Goal: Task Accomplishment & Management: Use online tool/utility

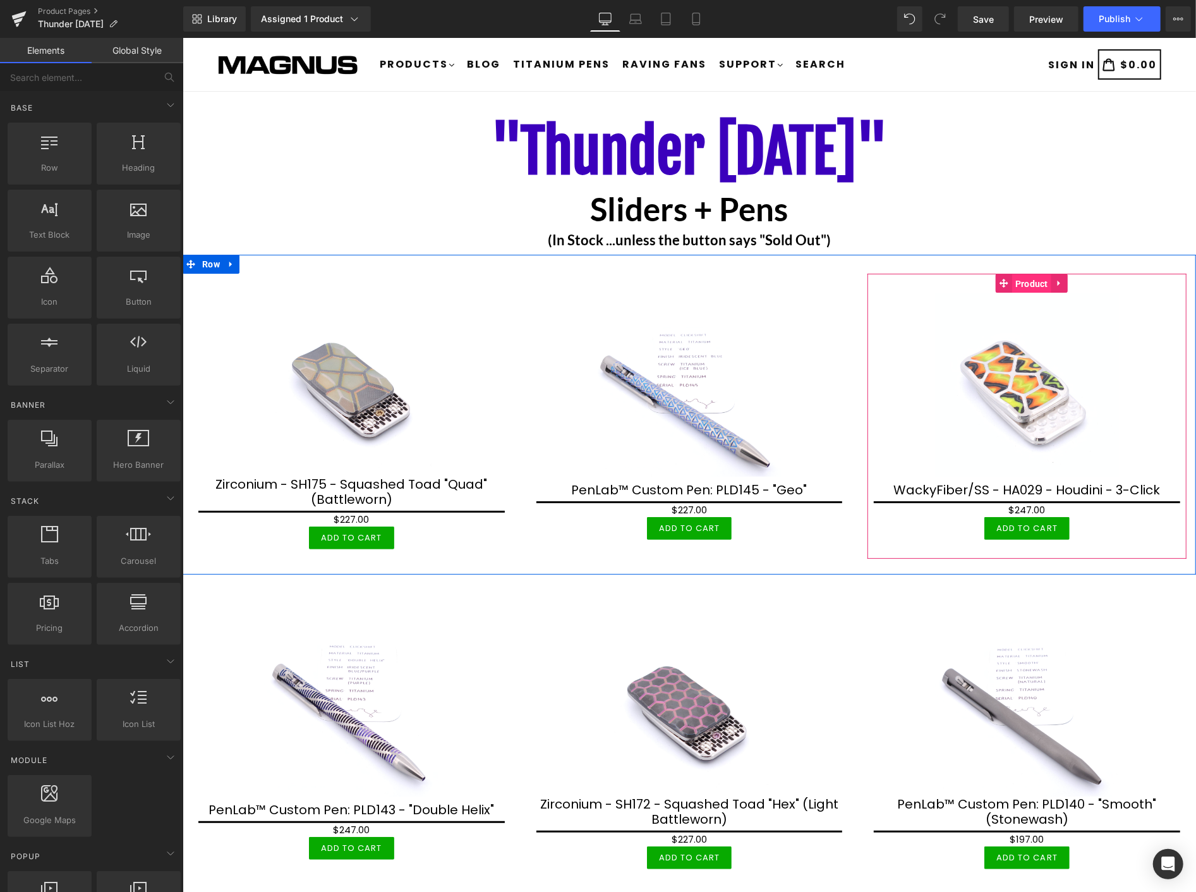
click at [1012, 279] on span "Product" at bounding box center [1031, 283] width 39 height 19
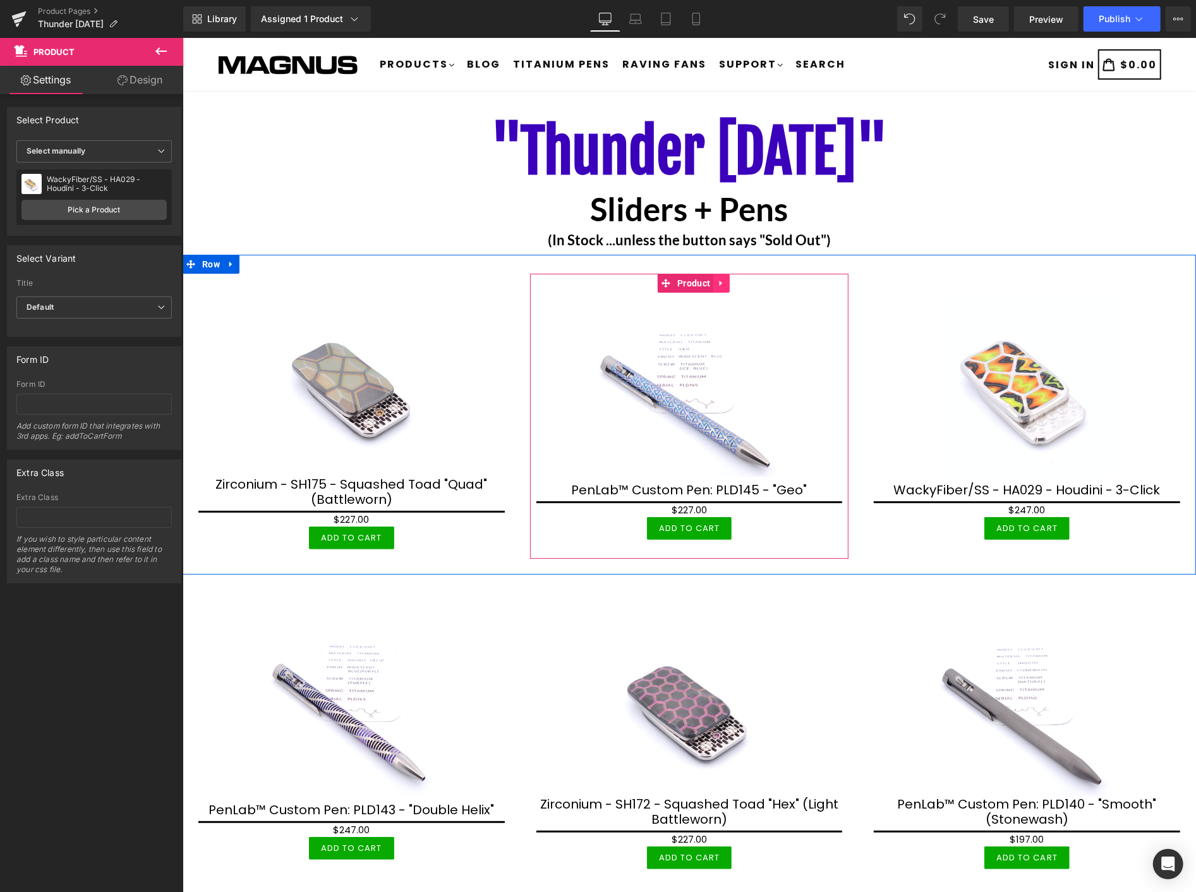
click at [719, 282] on icon at bounding box center [720, 283] width 3 height 6
click at [708, 282] on icon at bounding box center [712, 282] width 9 height 9
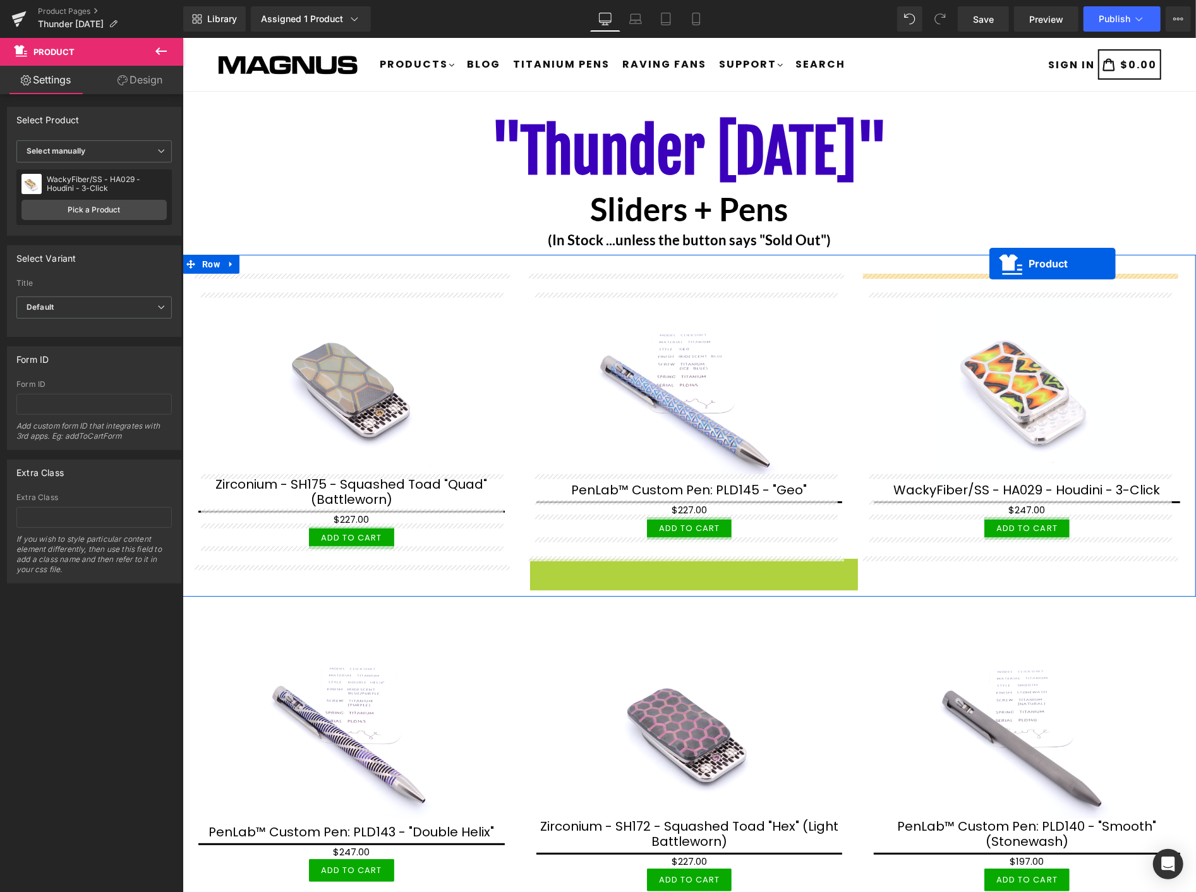
drag, startPoint x: 662, startPoint y: 562, endPoint x: 989, endPoint y: 263, distance: 443.3
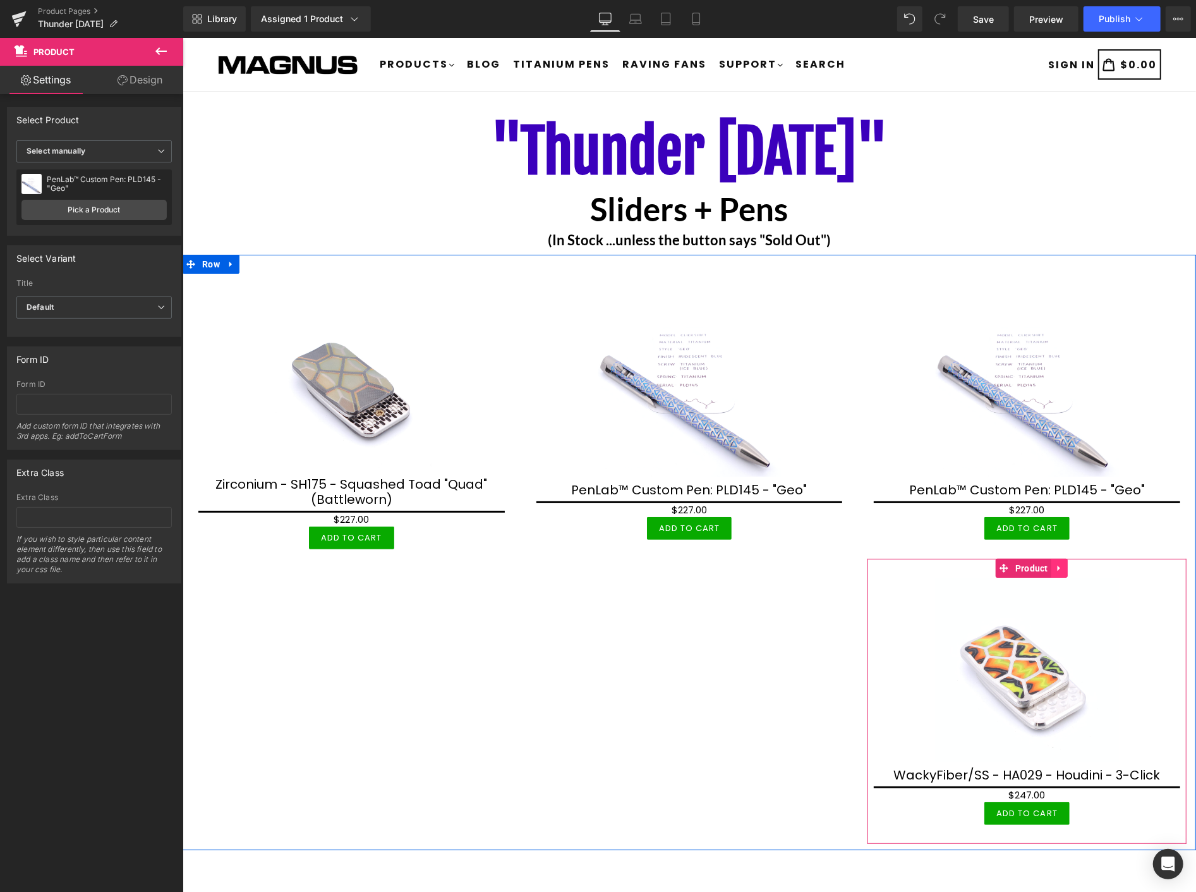
click at [1051, 558] on link at bounding box center [1059, 567] width 16 height 19
drag, startPoint x: 1058, startPoint y: 562, endPoint x: 1027, endPoint y: 417, distance: 148.6
click at [1063, 563] on icon at bounding box center [1067, 567] width 9 height 9
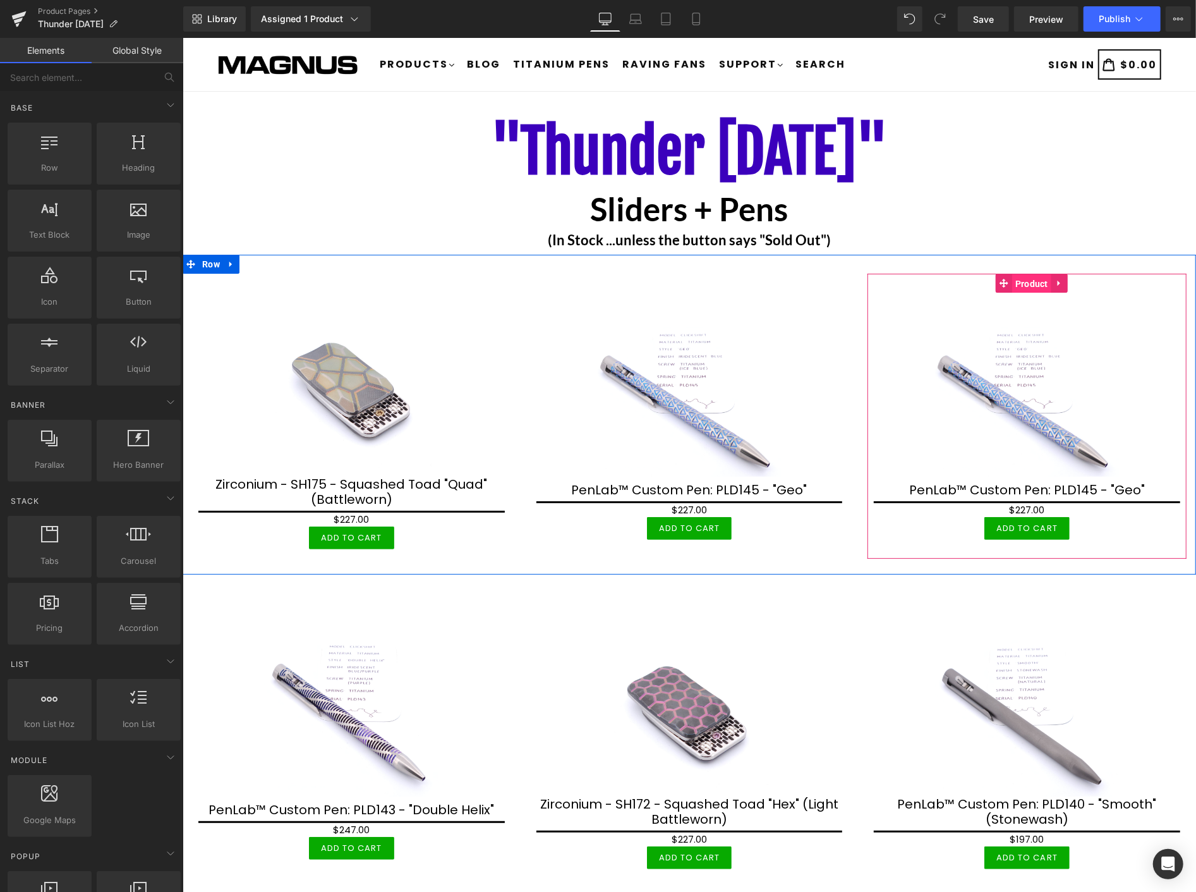
click at [1023, 284] on span "Product" at bounding box center [1031, 283] width 39 height 19
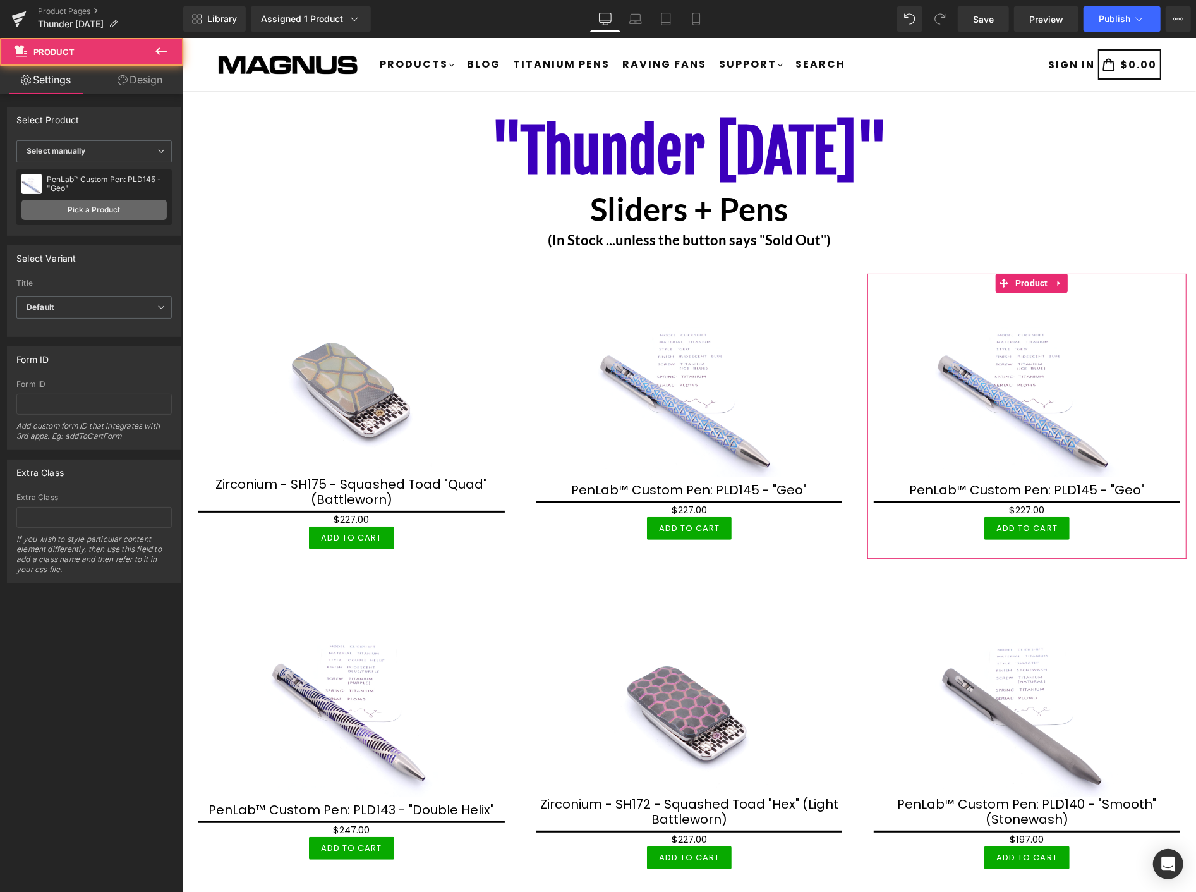
click at [114, 210] on link "Pick a Product" at bounding box center [93, 210] width 145 height 20
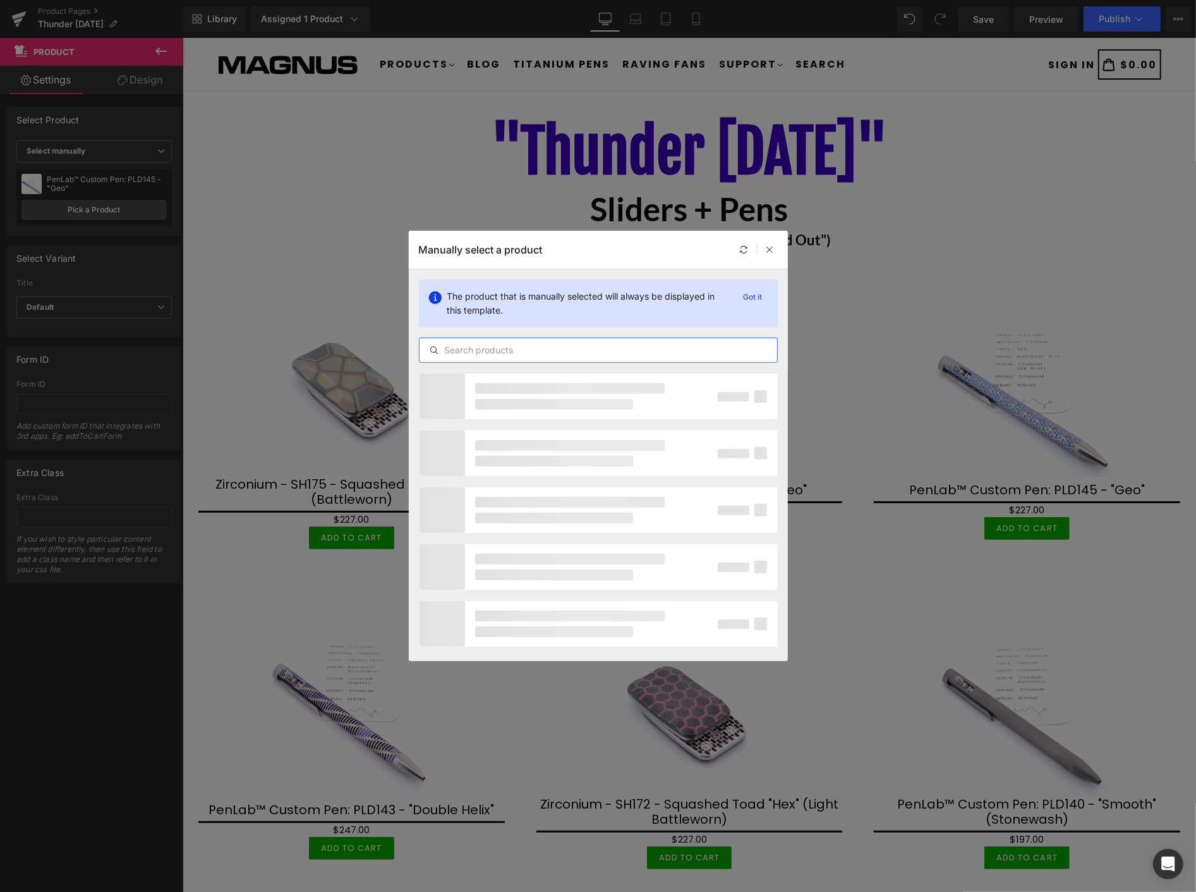
click at [607, 353] on input "text" at bounding box center [599, 350] width 358 height 15
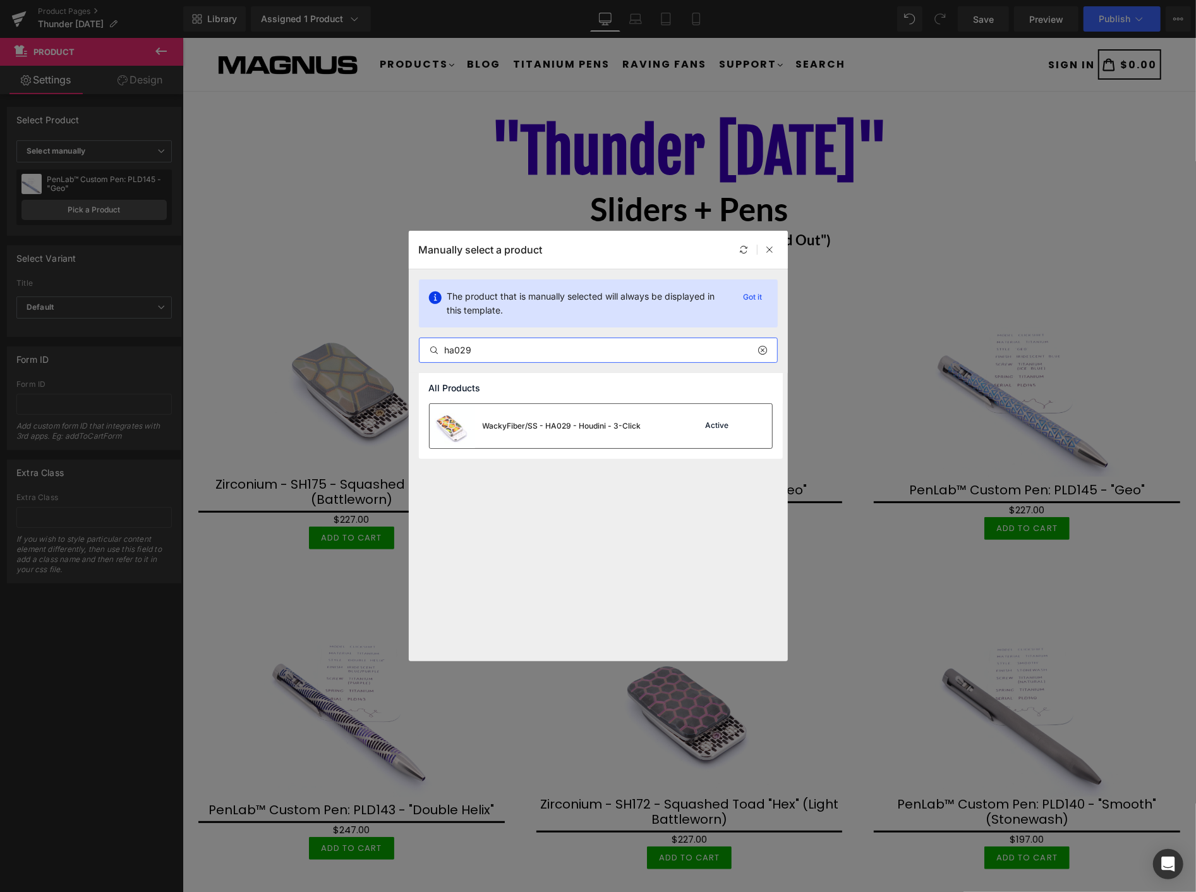
type input "ha029"
click at [599, 427] on div "WackyFiber/SS - HA029 - Houdini - 3-Click" at bounding box center [562, 425] width 159 height 11
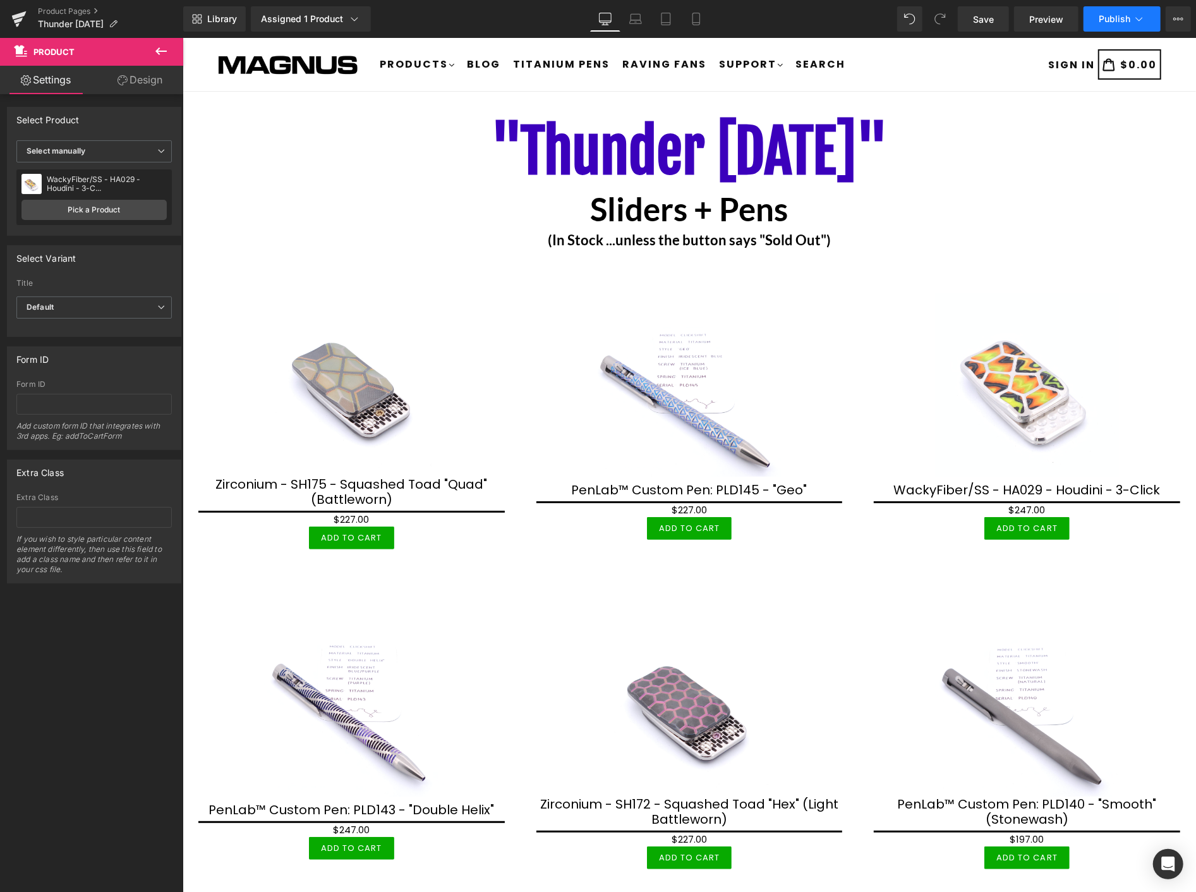
click at [1106, 21] on span "Publish" at bounding box center [1115, 19] width 32 height 10
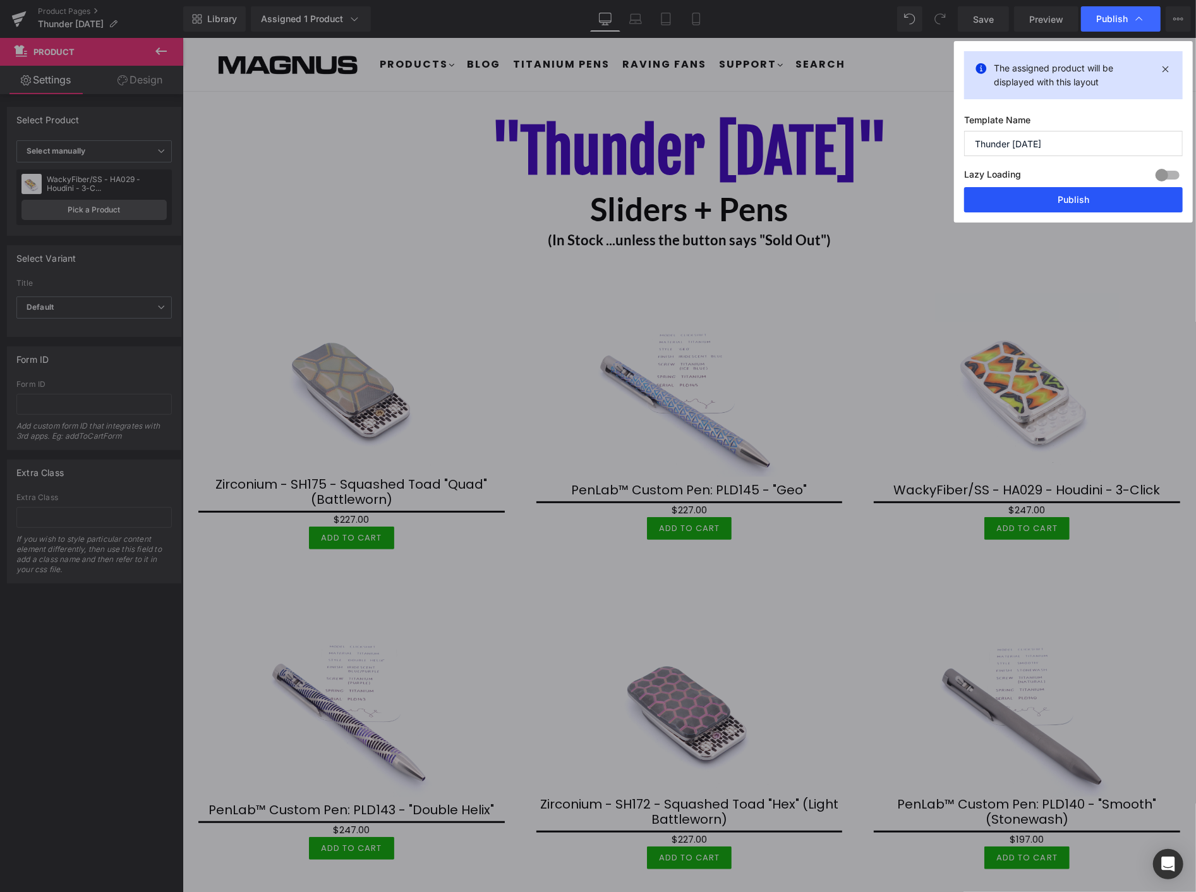
click at [1072, 196] on button "Publish" at bounding box center [1073, 199] width 219 height 25
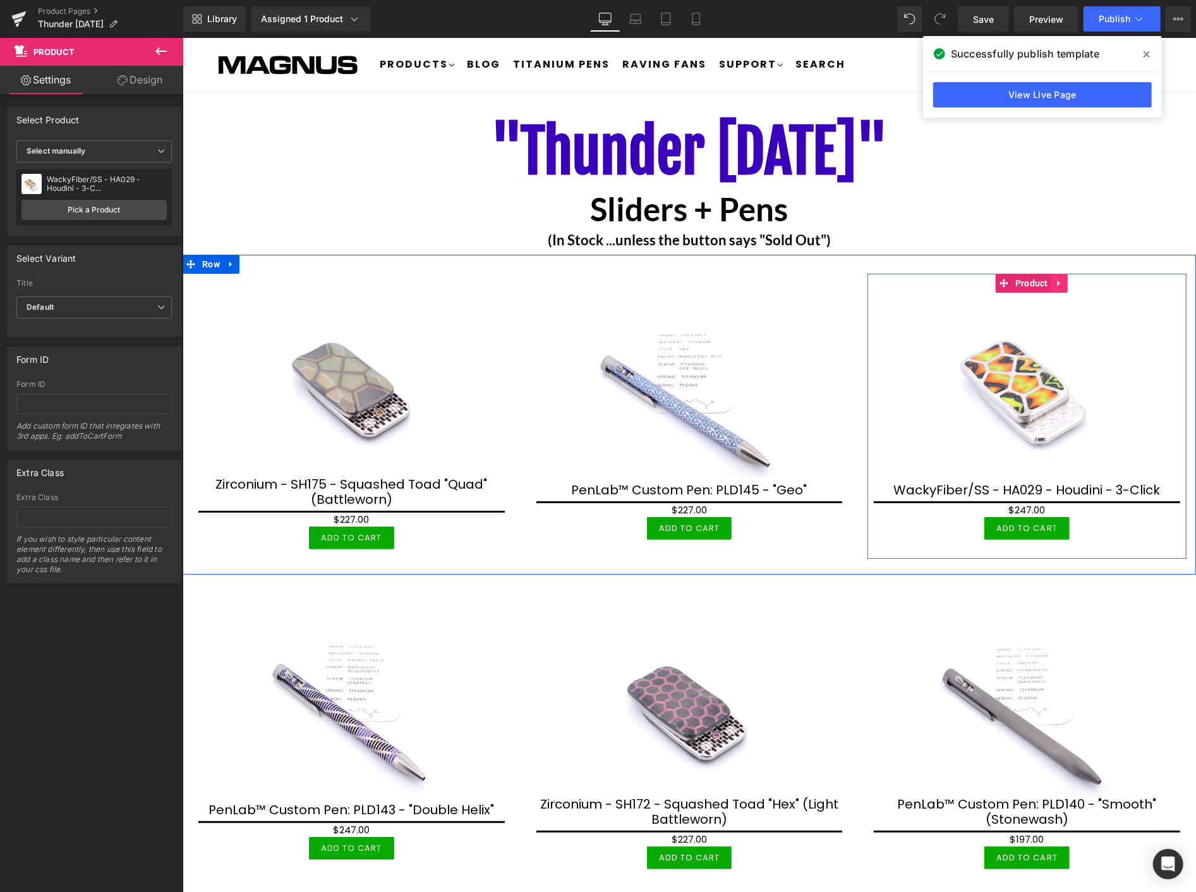
click at [1057, 282] on icon at bounding box center [1058, 283] width 3 height 6
click at [1063, 284] on icon at bounding box center [1067, 282] width 9 height 9
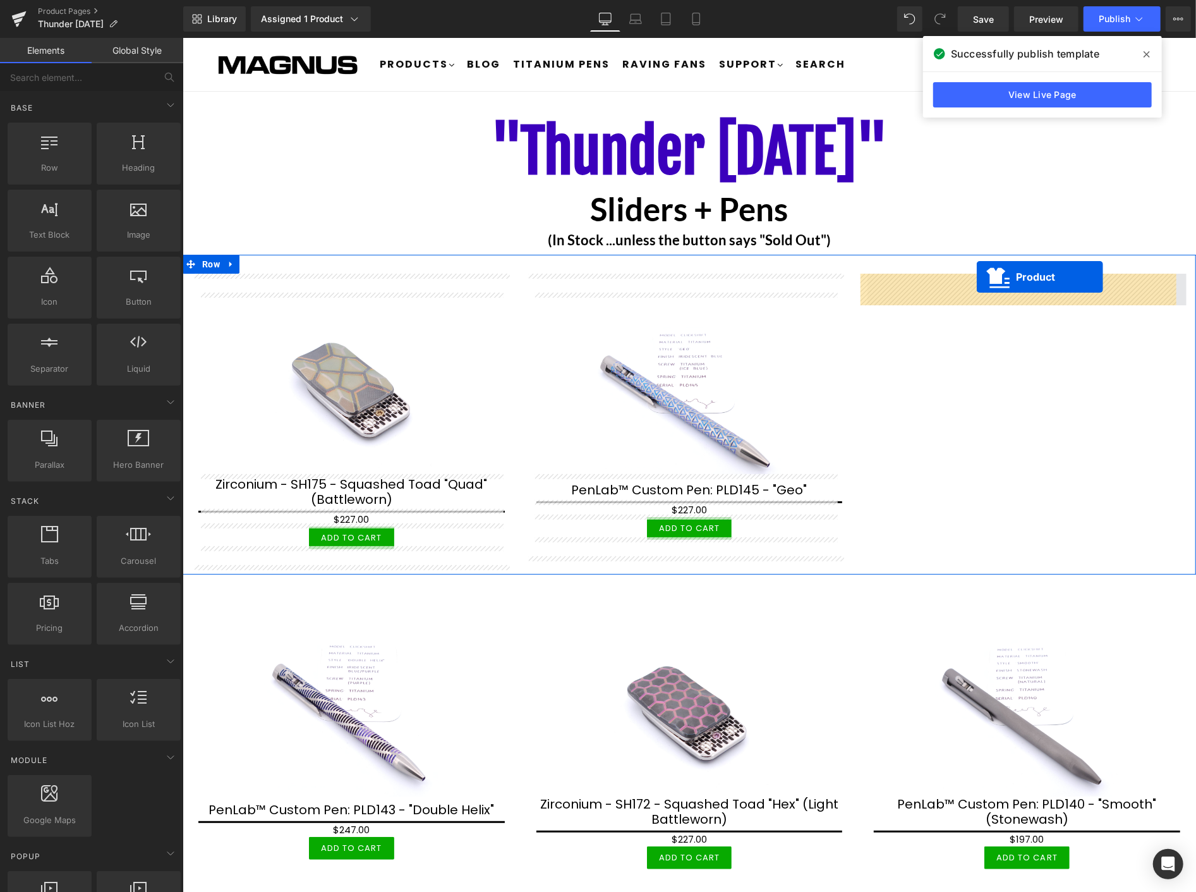
drag, startPoint x: 660, startPoint y: 286, endPoint x: 976, endPoint y: 276, distance: 316.8
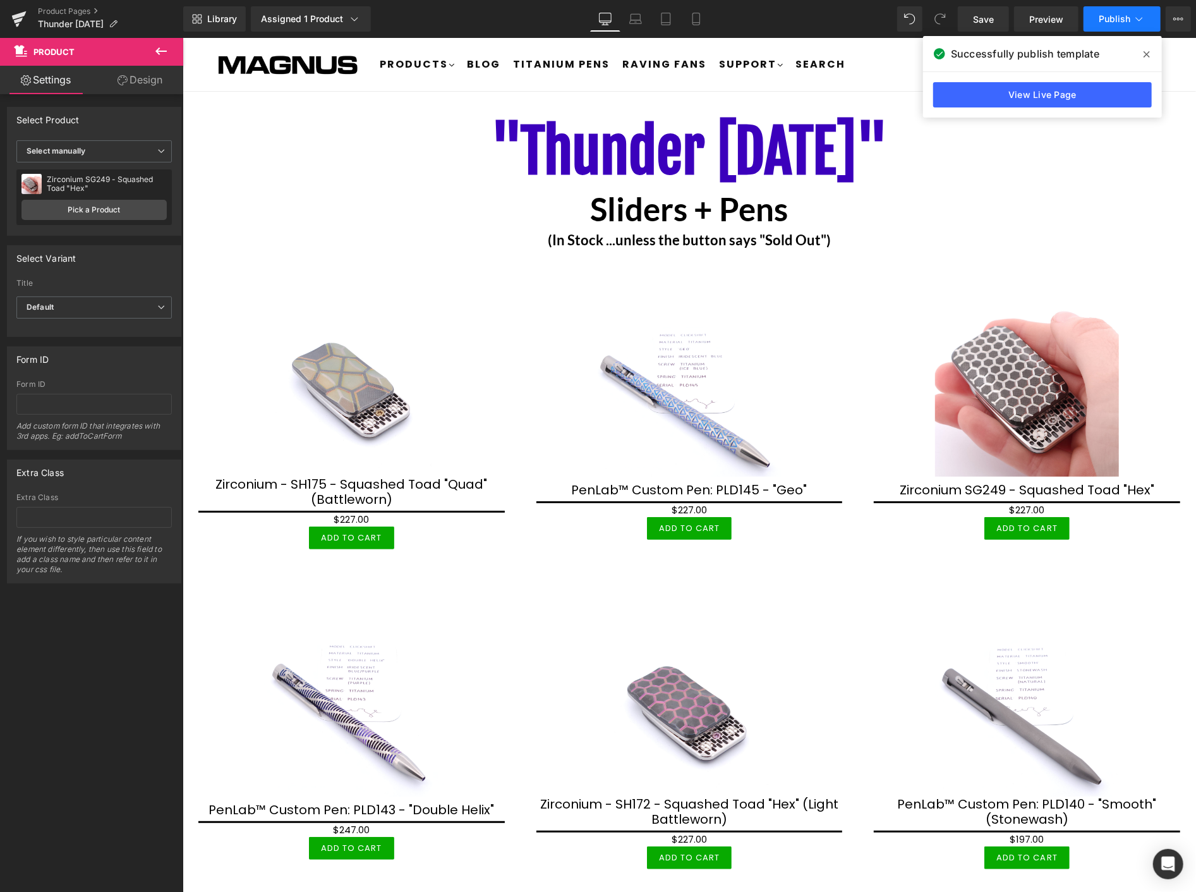
click at [1131, 21] on button "Publish" at bounding box center [1122, 18] width 77 height 25
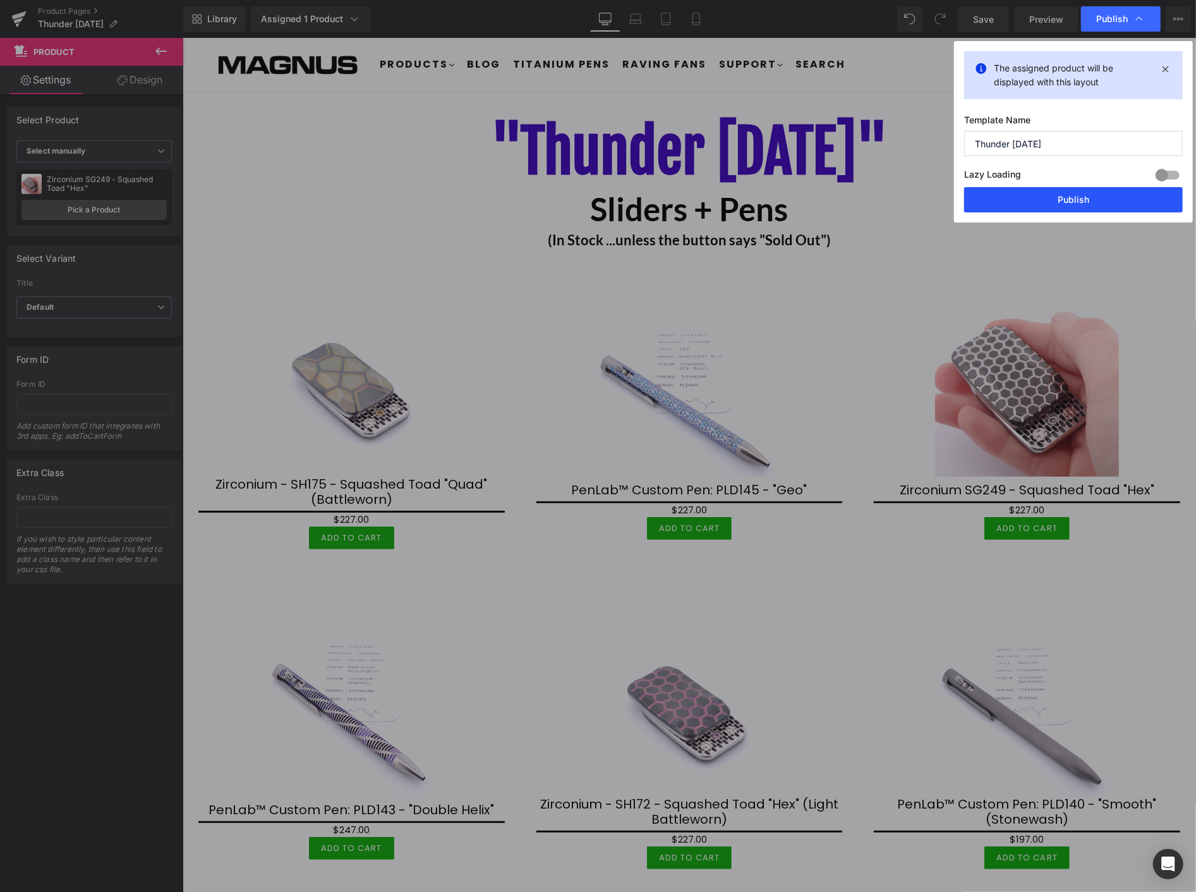
drag, startPoint x: 1077, startPoint y: 202, endPoint x: 449, endPoint y: 83, distance: 638.7
click at [1077, 202] on button "Publish" at bounding box center [1073, 199] width 219 height 25
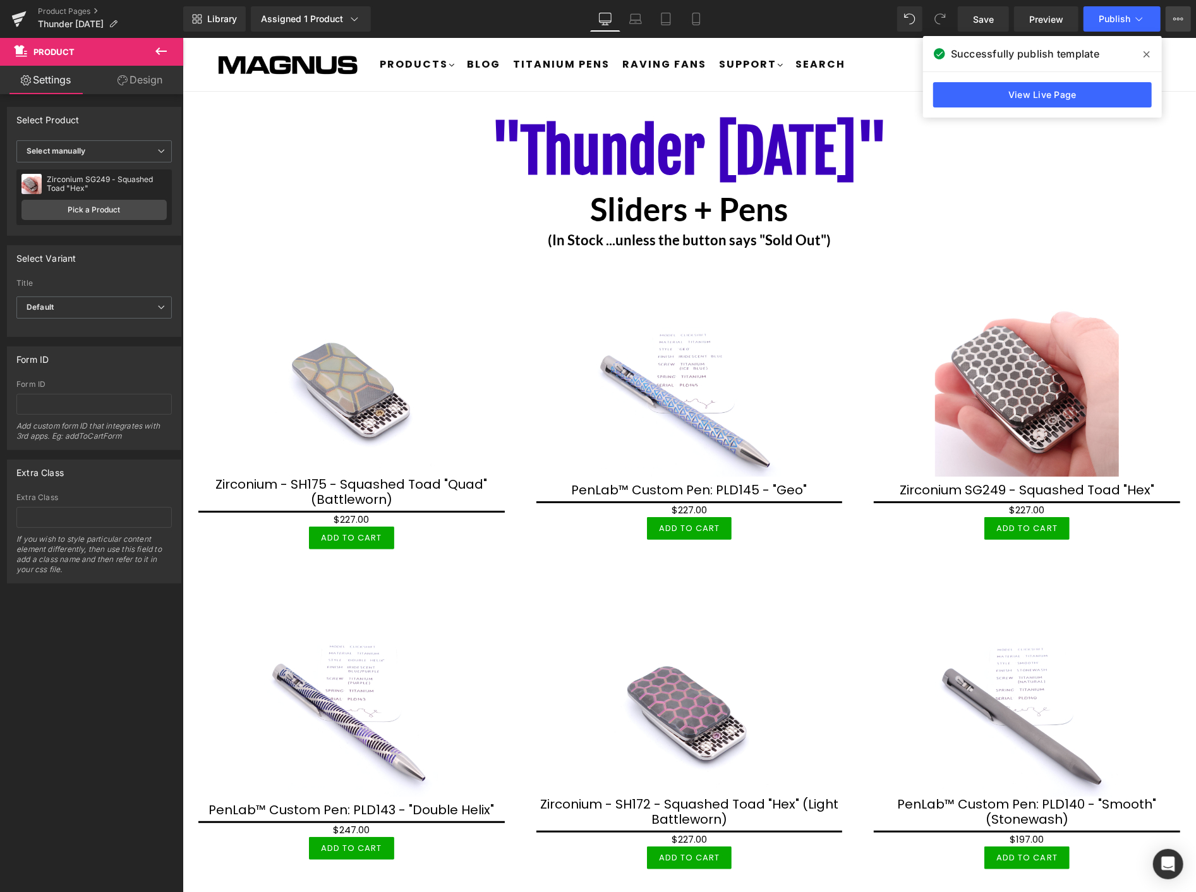
click at [1179, 16] on icon at bounding box center [1179, 19] width 10 height 10
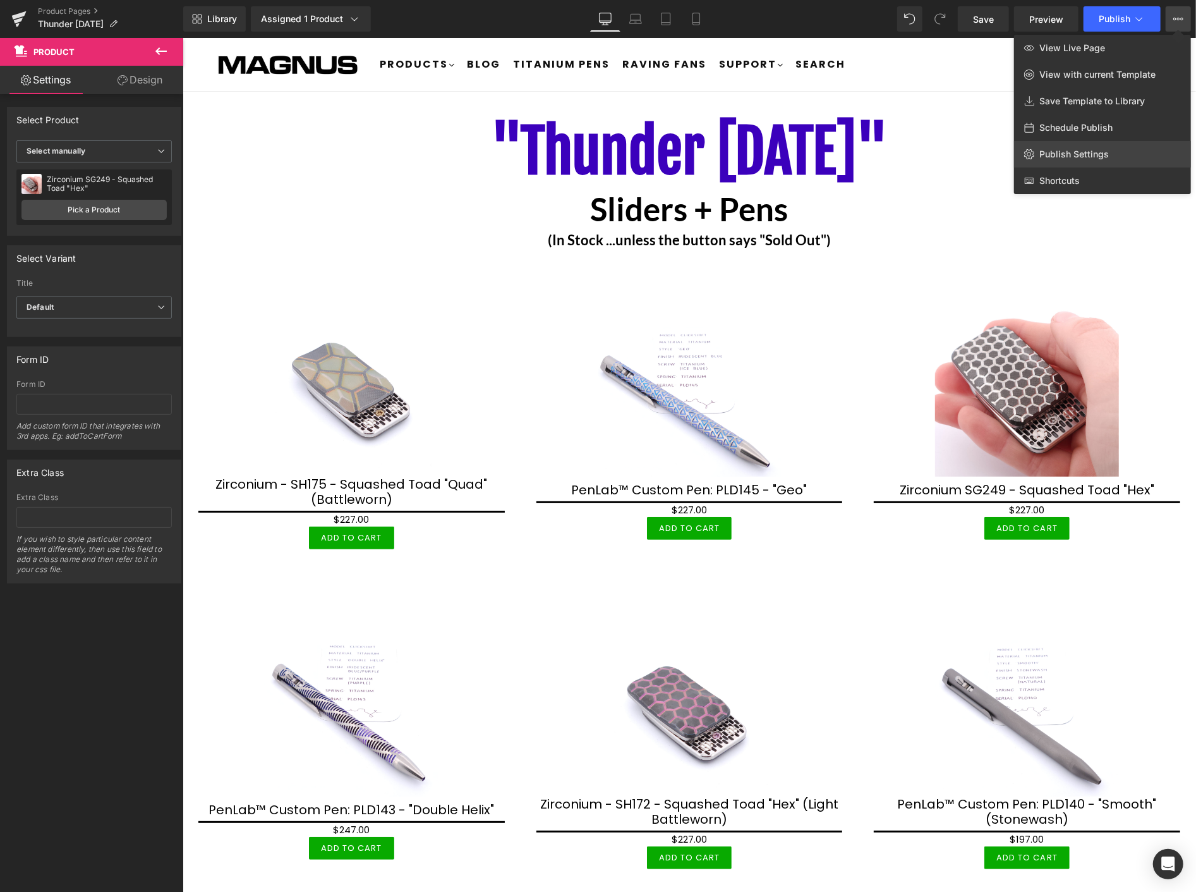
click at [1090, 149] on span "Publish Settings" at bounding box center [1075, 154] width 70 height 11
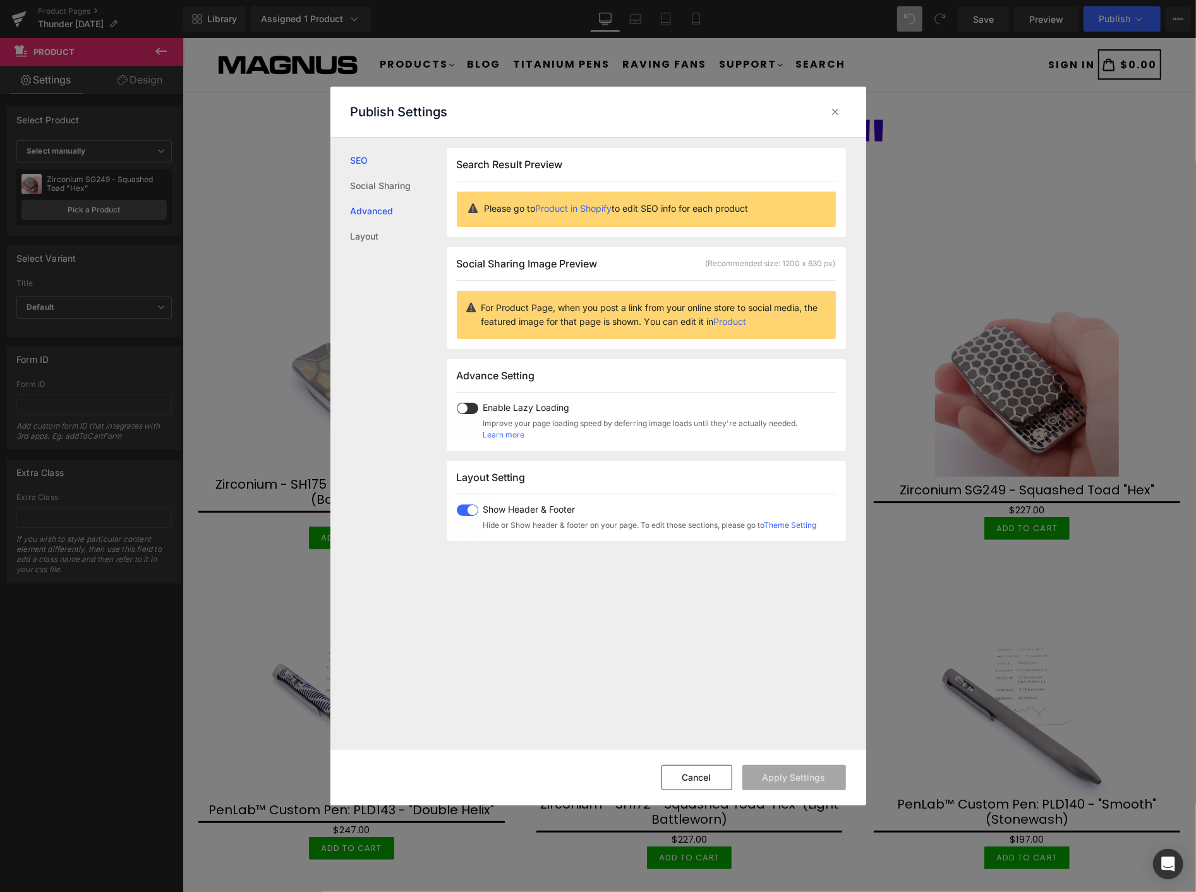
click at [380, 214] on link "Advanced" at bounding box center [399, 210] width 96 height 25
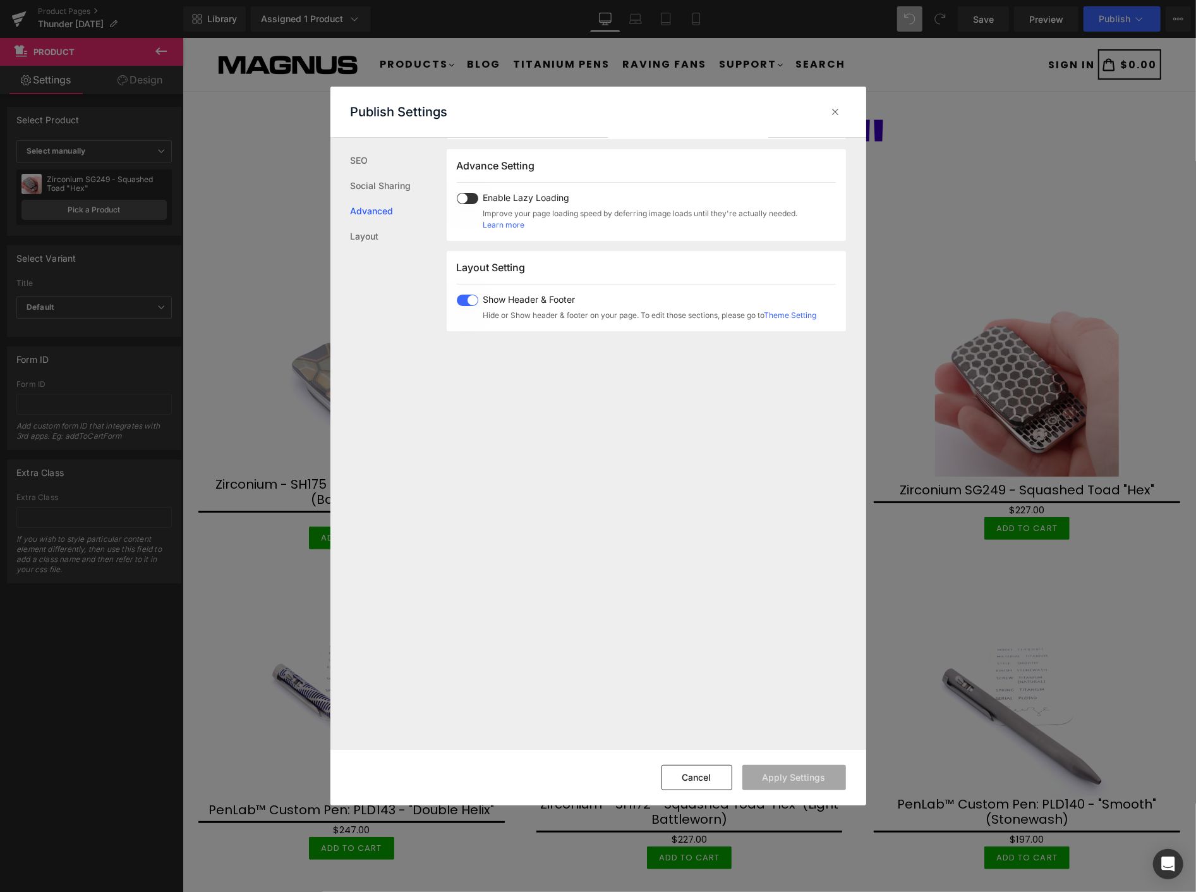
scroll to position [212, 0]
click at [382, 181] on link "Social Sharing" at bounding box center [399, 185] width 96 height 25
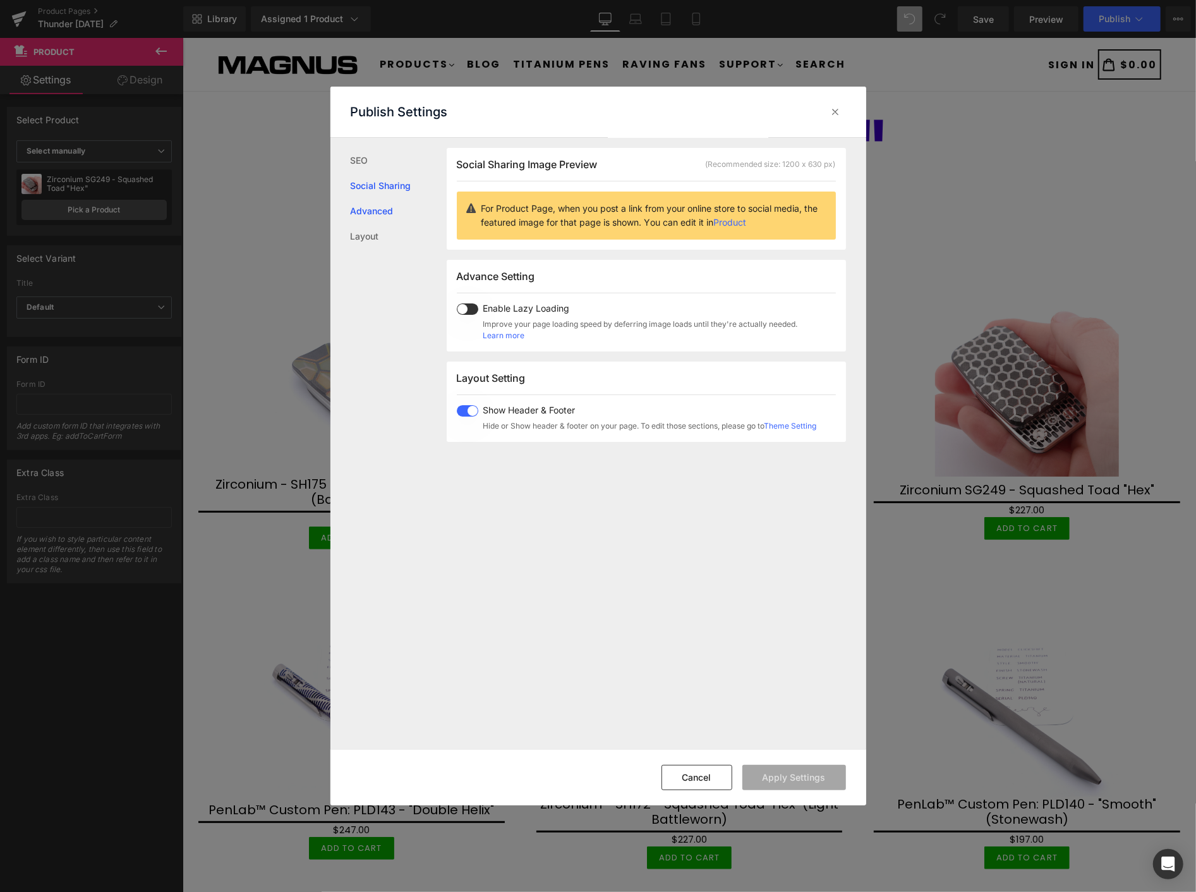
click at [369, 210] on link "Advanced" at bounding box center [399, 210] width 96 height 25
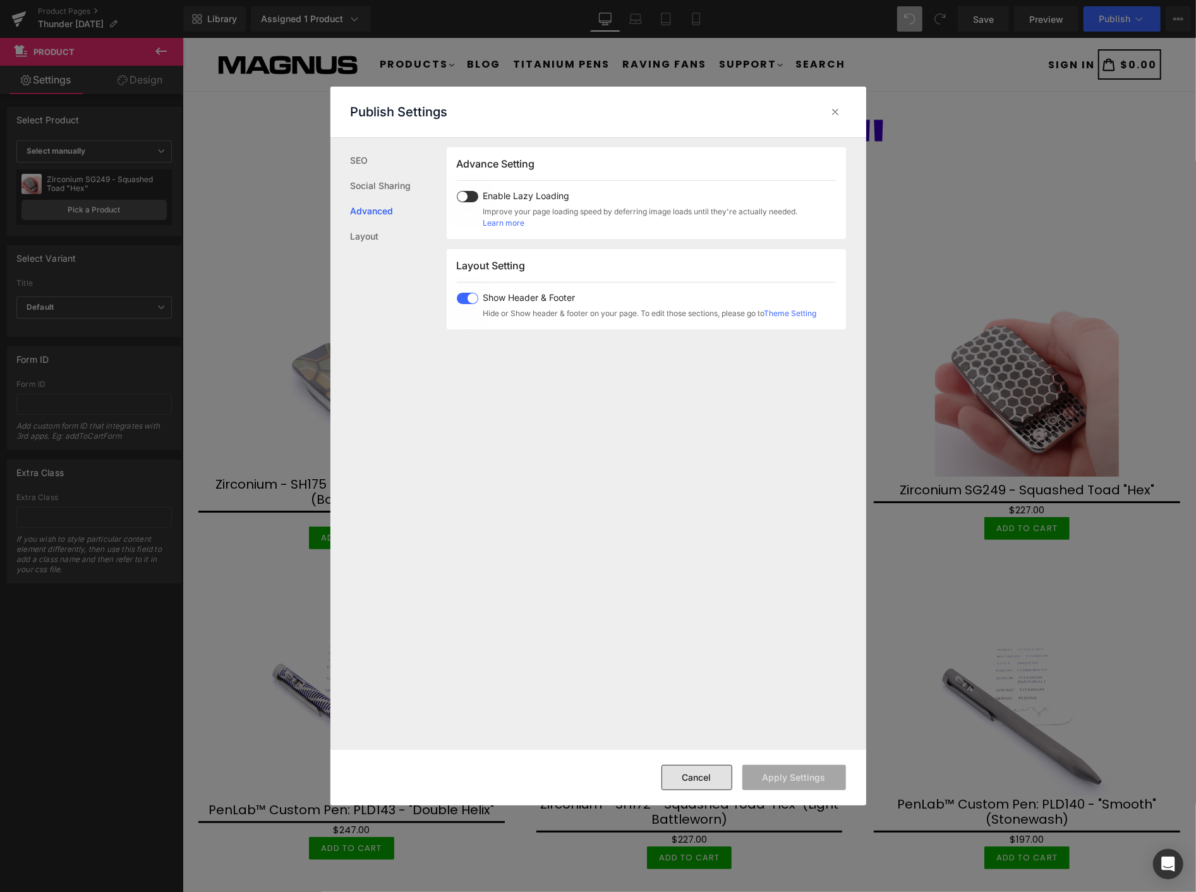
drag, startPoint x: 696, startPoint y: 768, endPoint x: 526, endPoint y: 680, distance: 191.6
click at [696, 768] on button "Cancel" at bounding box center [697, 777] width 71 height 25
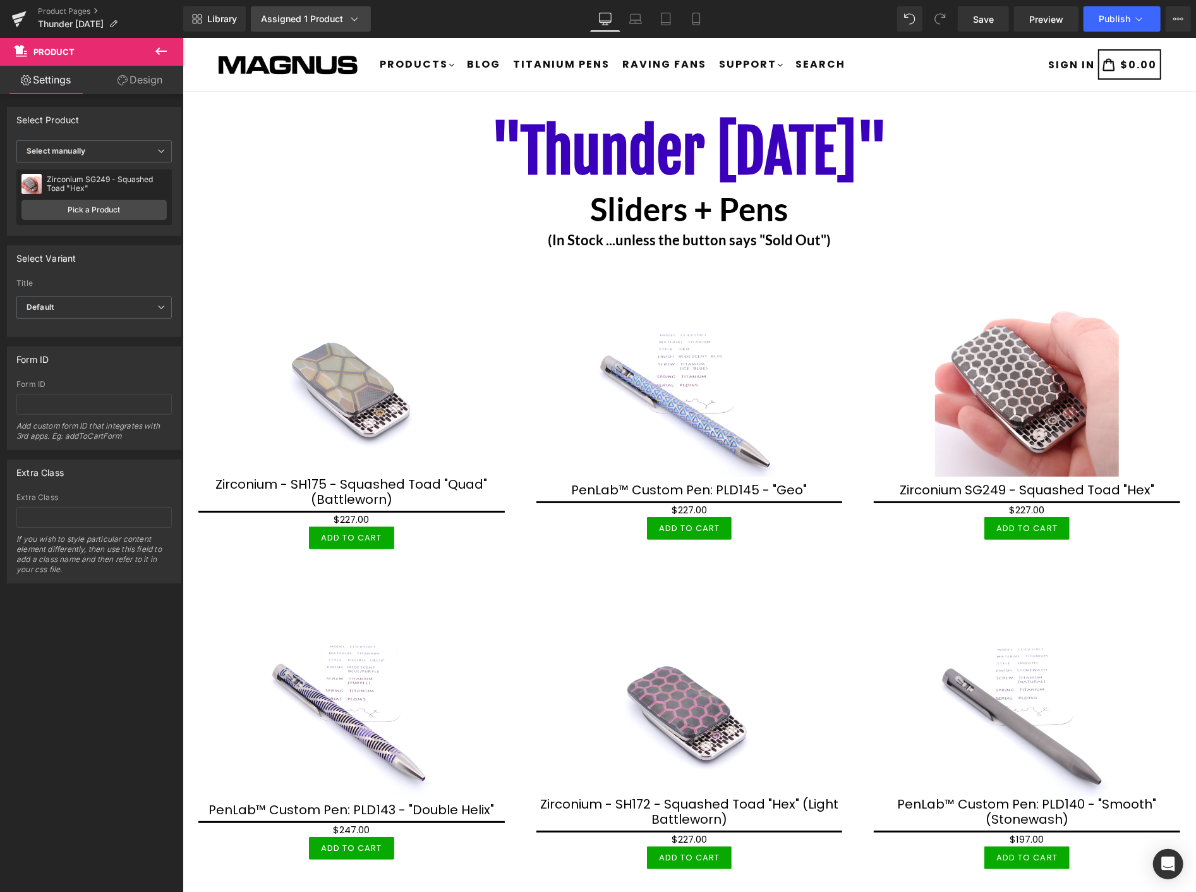
click at [351, 18] on icon at bounding box center [354, 19] width 13 height 13
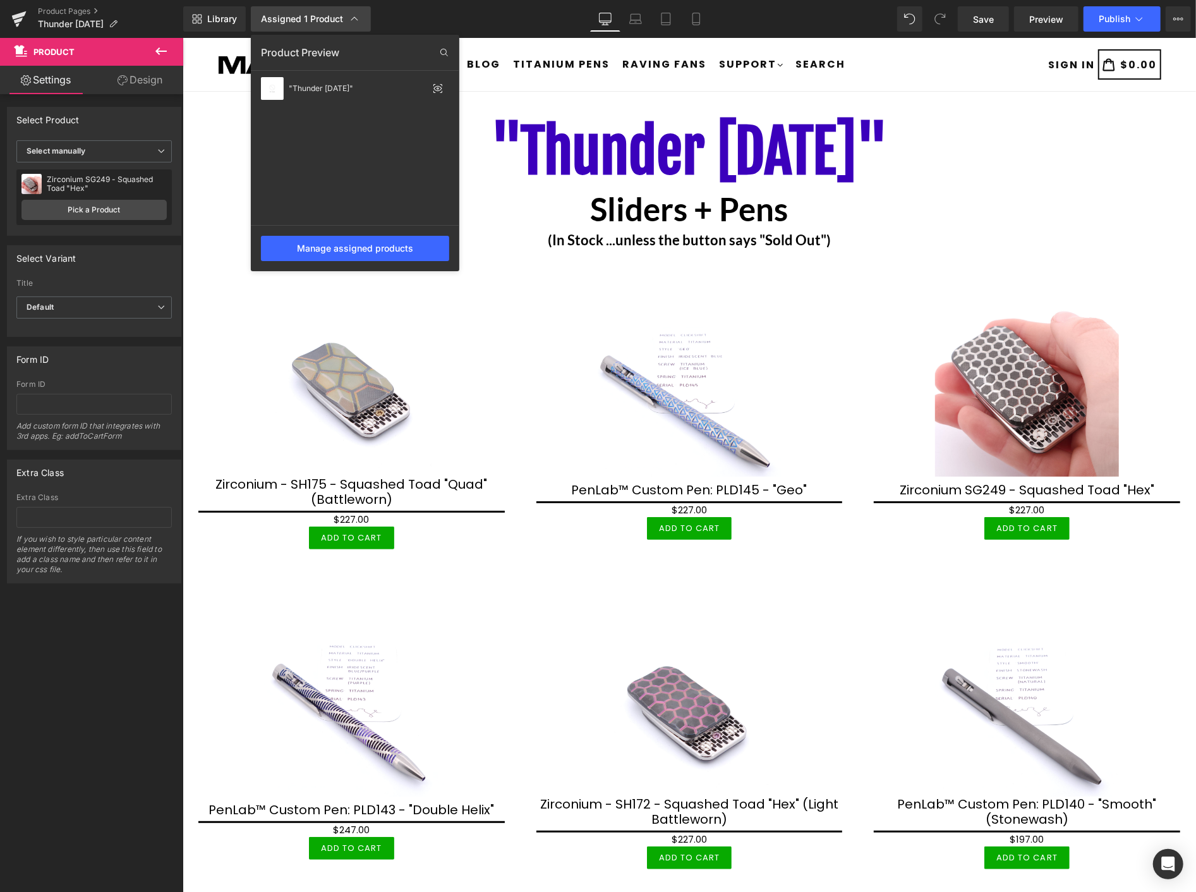
click at [352, 18] on icon at bounding box center [354, 19] width 13 height 13
